Goal: Entertainment & Leisure: Consume media (video, audio)

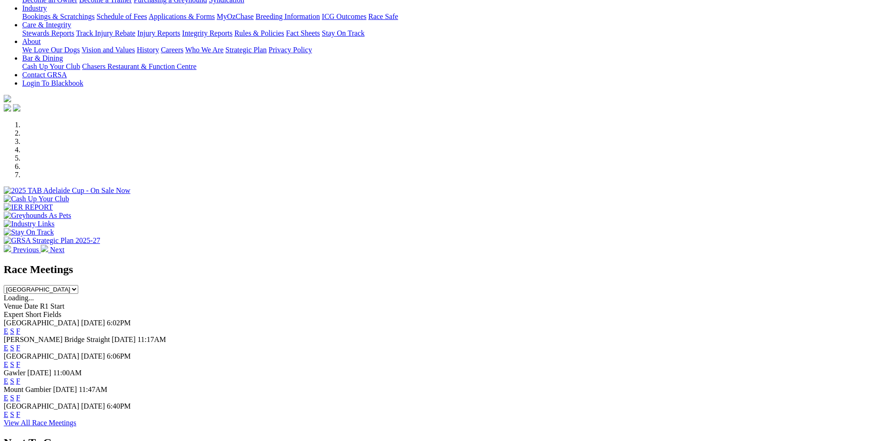
scroll to position [216, 0]
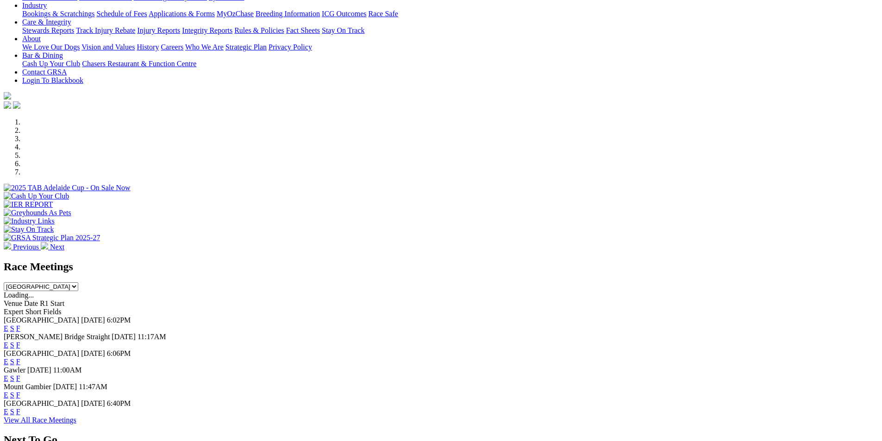
click at [20, 341] on link "F" at bounding box center [18, 345] width 4 height 8
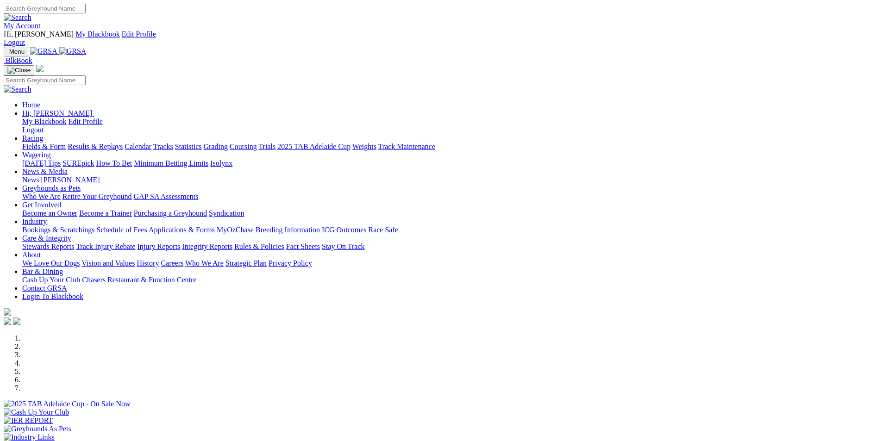
scroll to position [216, 0]
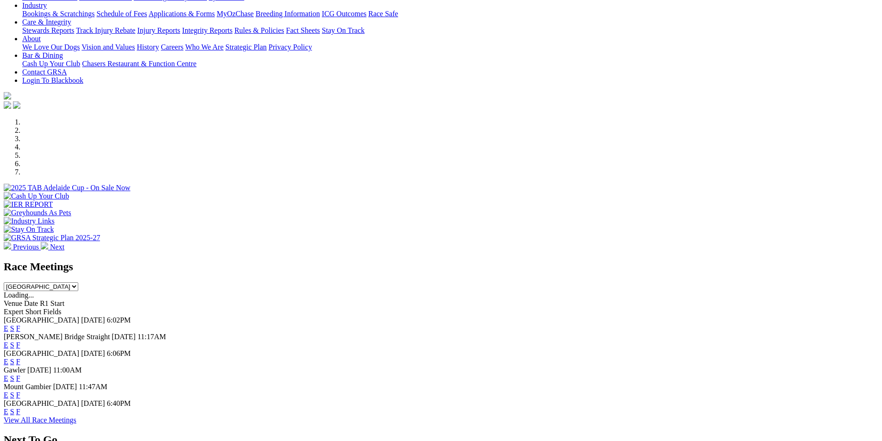
click at [20, 358] on link "F" at bounding box center [18, 362] width 4 height 8
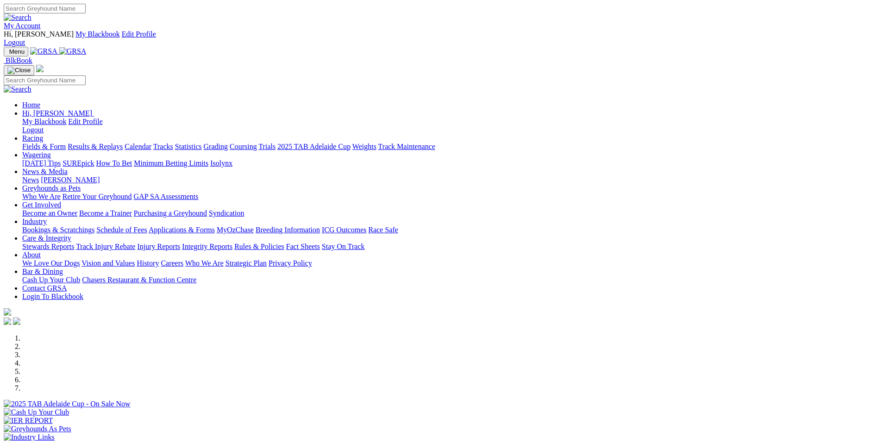
click at [123, 143] on link "Results & Replays" at bounding box center [95, 147] width 55 height 8
click at [43, 134] on link "Racing" at bounding box center [32, 138] width 21 height 8
click at [123, 143] on link "Results & Replays" at bounding box center [95, 147] width 55 height 8
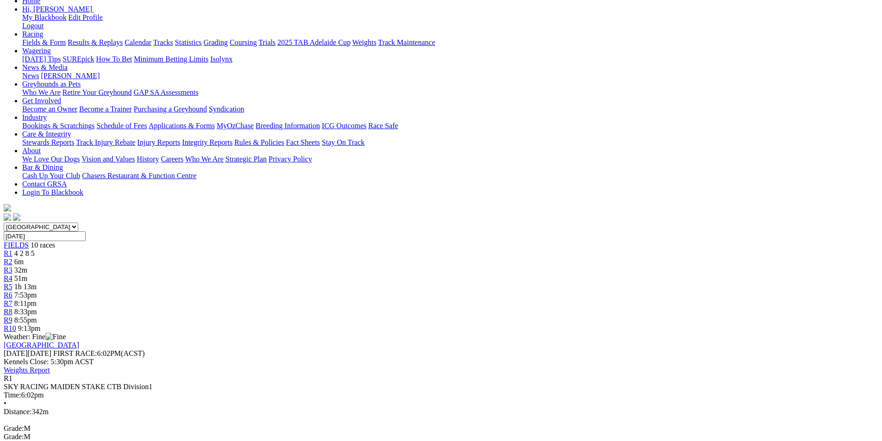
scroll to position [131, 0]
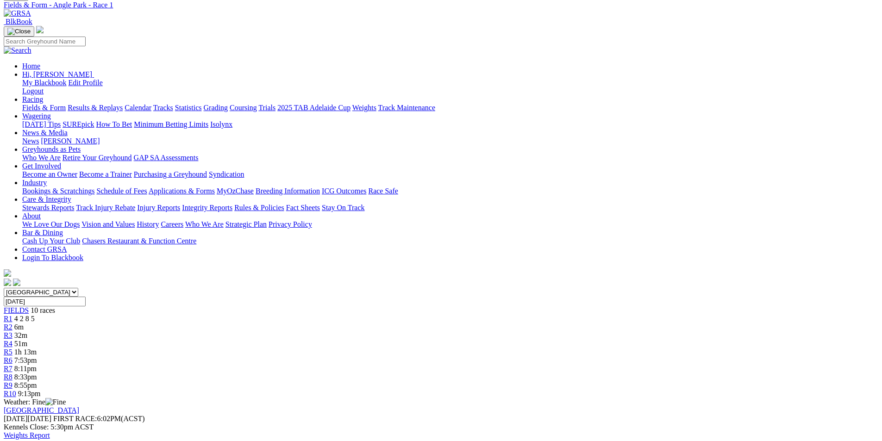
scroll to position [0, 0]
